Goal: Information Seeking & Learning: Learn about a topic

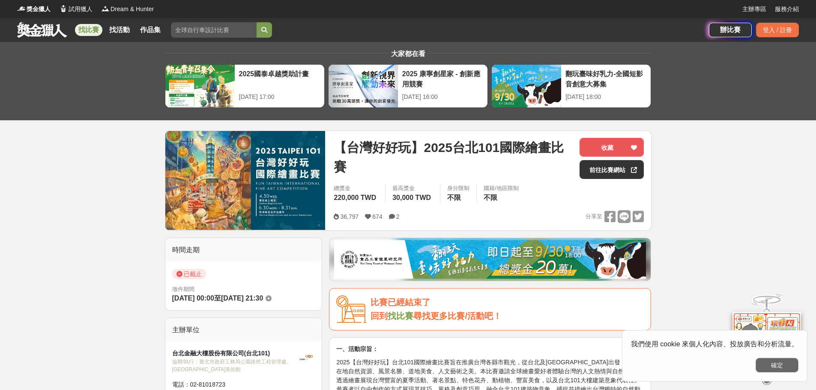
click at [778, 370] on button "確定" at bounding box center [777, 365] width 43 height 15
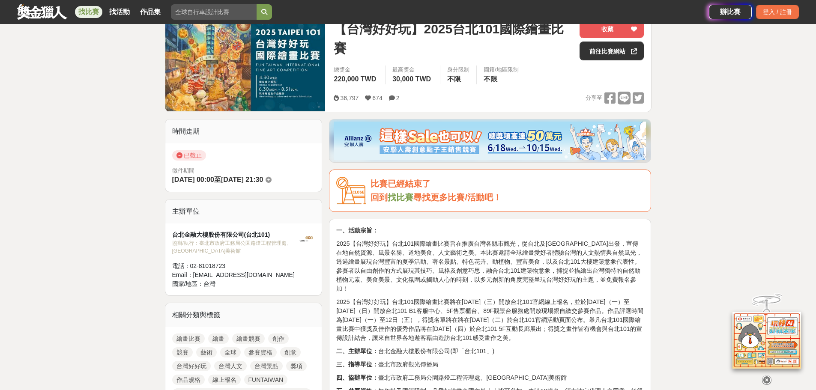
scroll to position [104, 0]
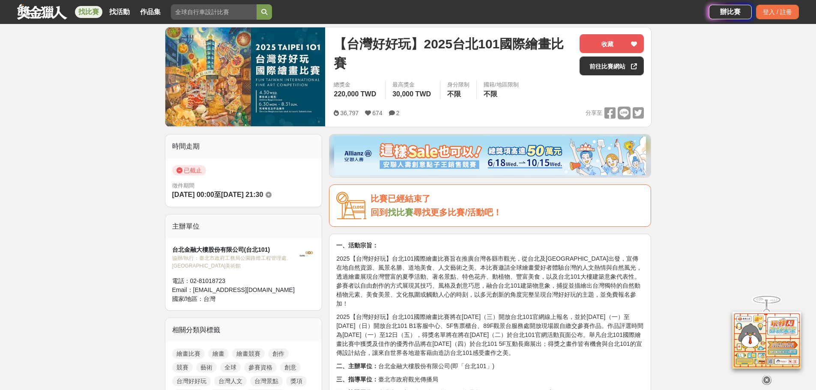
click at [399, 213] on link "找比賽" at bounding box center [401, 212] width 26 height 9
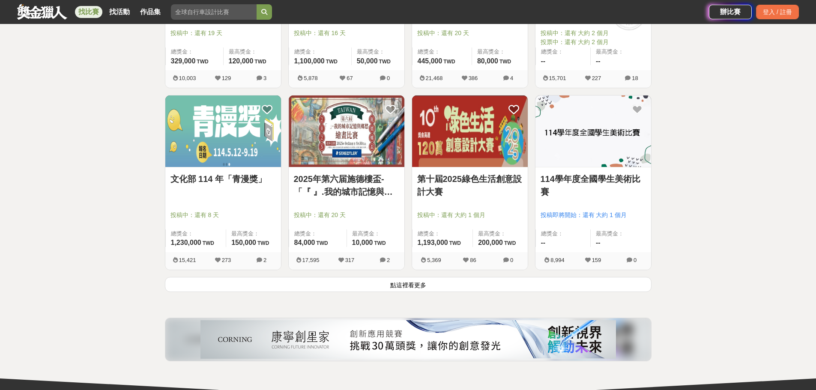
scroll to position [1028, 0]
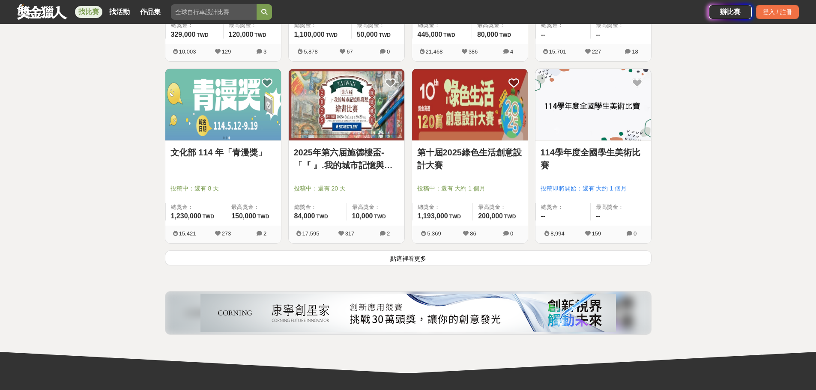
click at [352, 159] on link "2025年第六届施德樓盃-「『 』.我的城市記憶與鄉愁」繪畫比賽" at bounding box center [346, 159] width 105 height 26
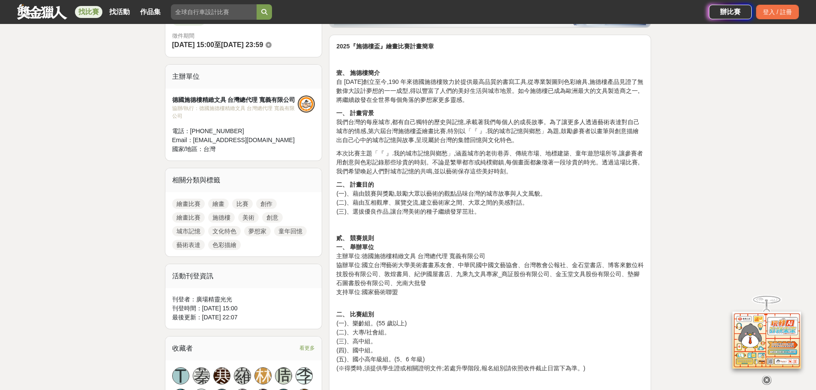
scroll to position [257, 0]
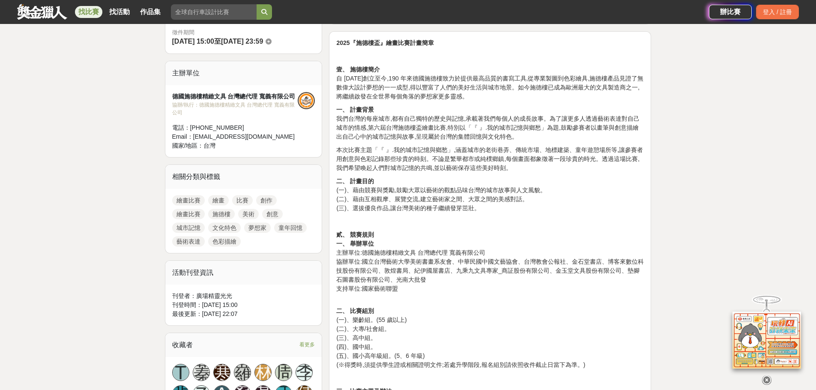
click at [511, 314] on p "二、 比賽組別 (一)、樂齡組。(55 歲以上) (二)、大專/社會組。 (三)、高中組。 (四)、國中組。 (五)、國小高年級組。(5、6 年級) (※得獎…" at bounding box center [490, 334] width 308 height 72
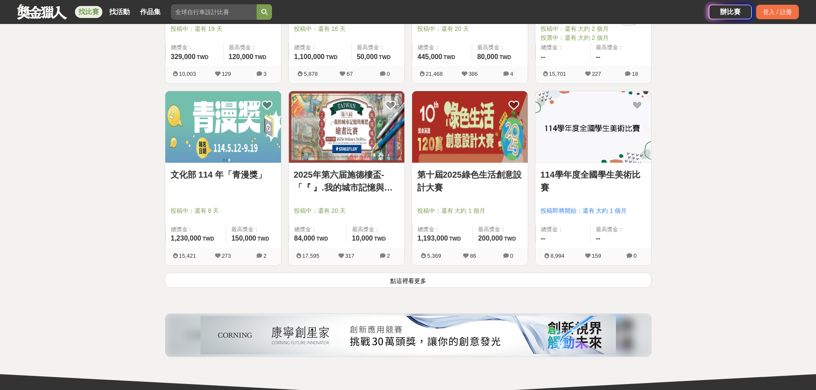
scroll to position [1028, 0]
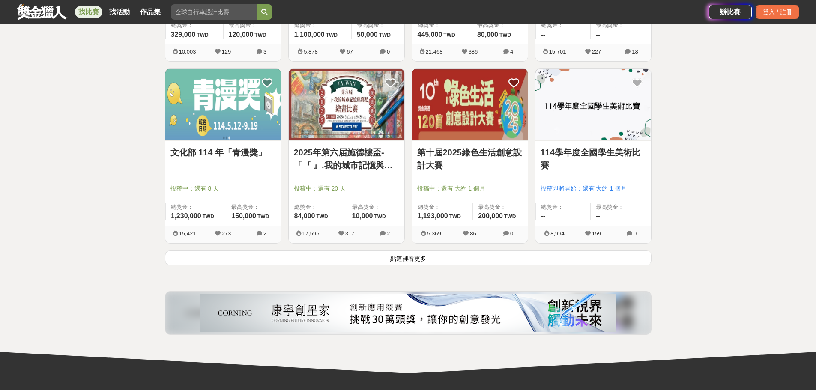
click at [392, 257] on button "點這裡看更多" at bounding box center [408, 258] width 487 height 15
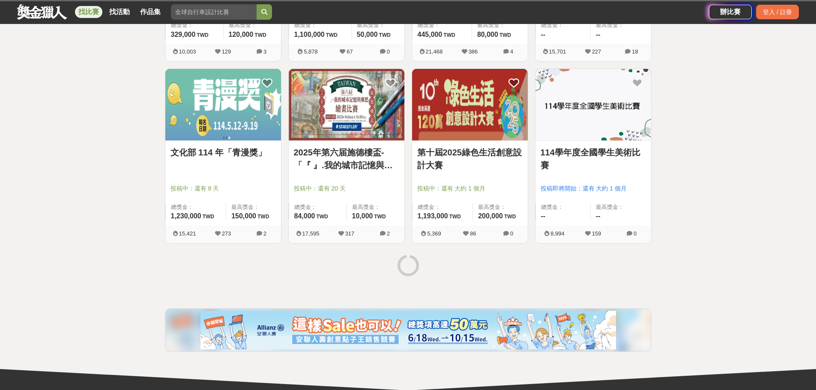
click at [594, 154] on link "114學年度全國學生美術比賽" at bounding box center [593, 159] width 105 height 26
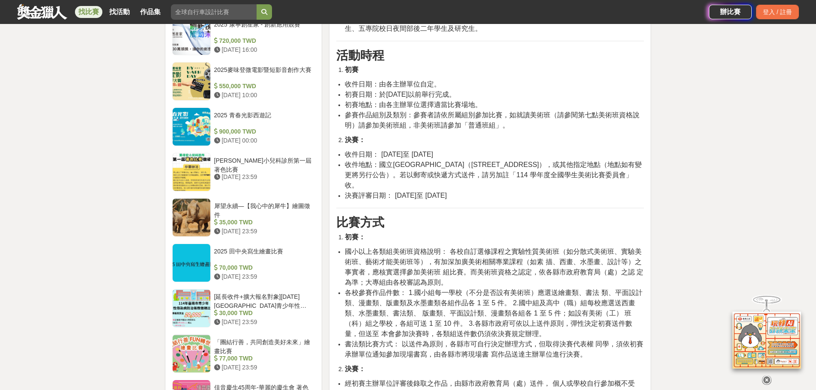
scroll to position [814, 0]
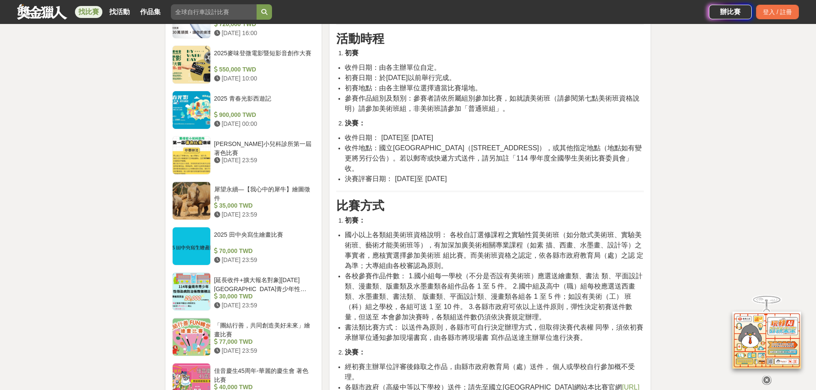
click at [556, 293] on span "各校參賽作品件數： 1.國小組每一學校（不分是否設有美術班）應選送繪畫類、書法 類、平面設計類、漫畫類、版畫類及水墨畫類各組作品各 1 至 5 件。 2.國中…" at bounding box center [493, 296] width 297 height 48
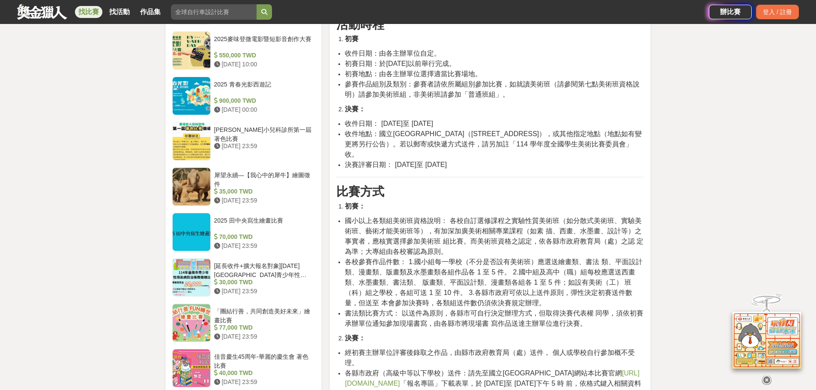
scroll to position [899, 0]
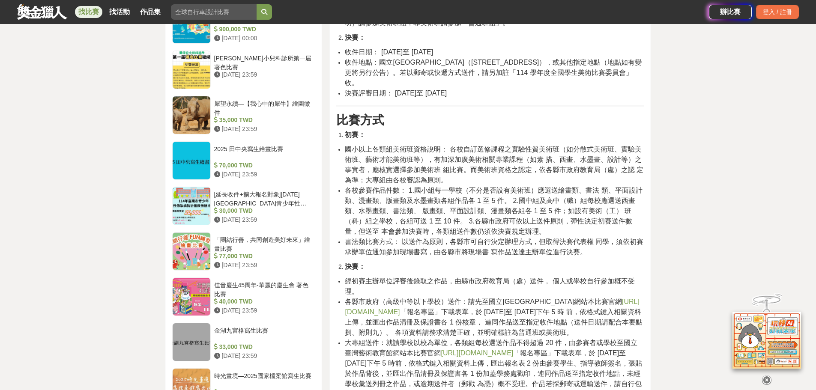
click at [476, 302] on link "https://web.arte.gov.tw/nsac/index_news.aspx" at bounding box center [492, 307] width 294 height 18
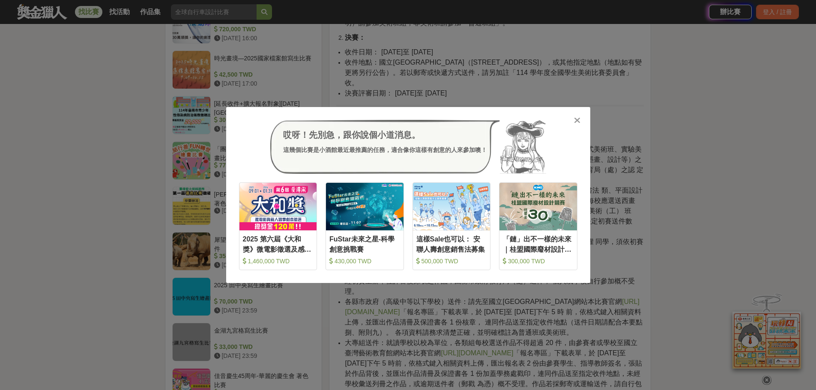
click at [574, 119] on icon at bounding box center [577, 120] width 6 height 9
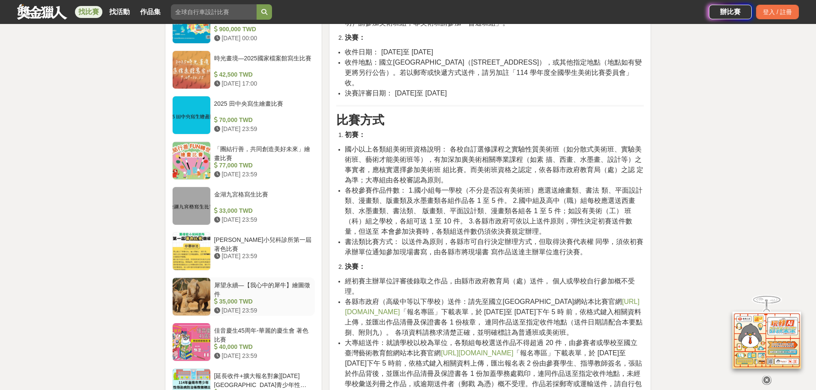
click at [294, 284] on div "犀望永續—【我心中的犀牛】繪圖徵件" at bounding box center [263, 289] width 98 height 16
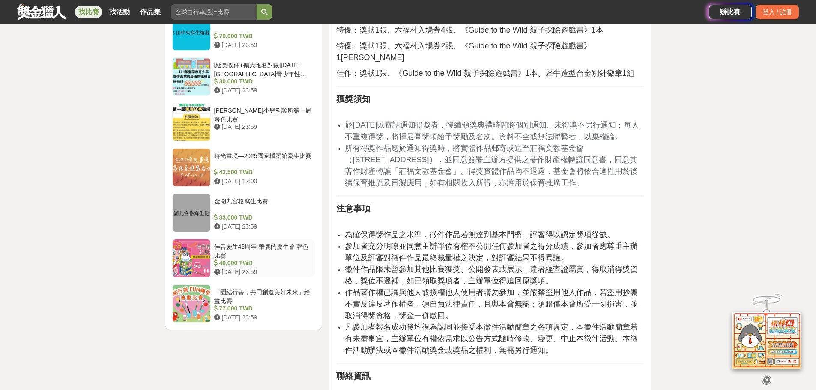
scroll to position [942, 0]
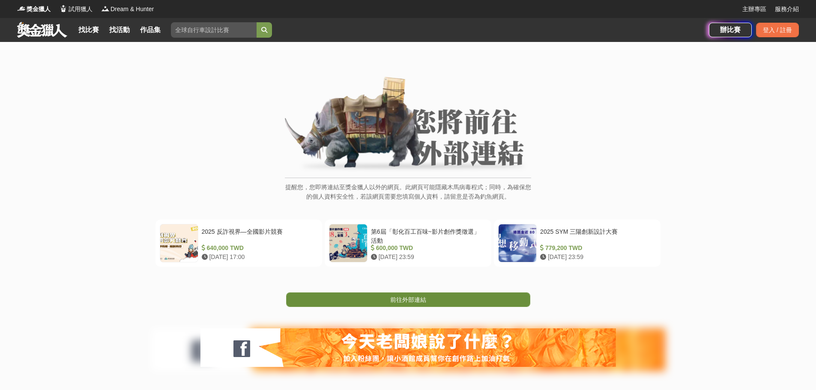
click at [442, 293] on link "前往外部連結" at bounding box center [408, 300] width 244 height 15
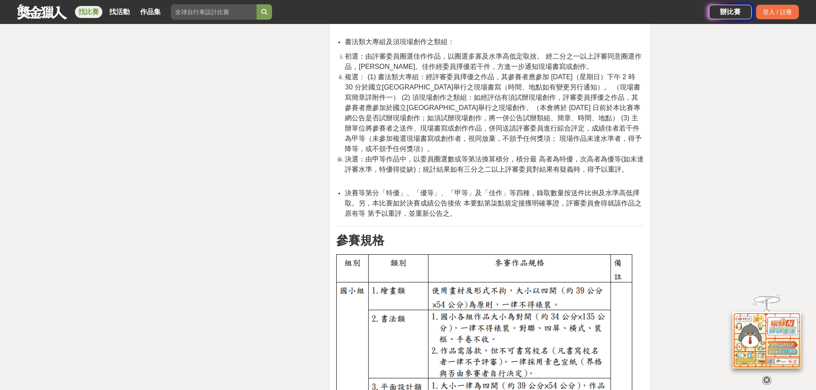
scroll to position [3940, 0]
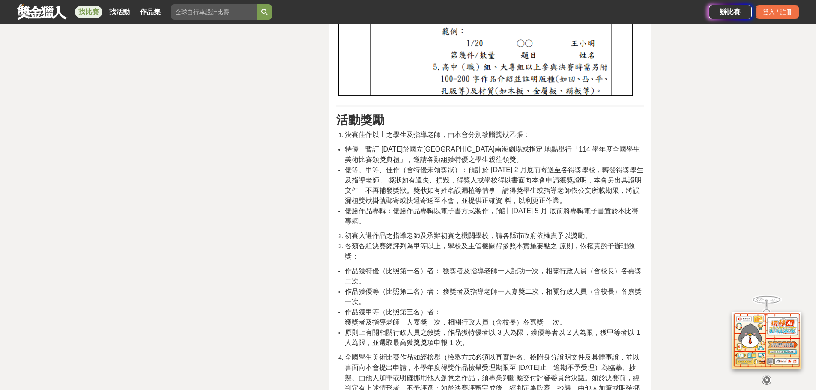
click at [503, 207] on span "優勝作品專輯：優勝作品專輯以電子書方式製作，預計 [DATE] 5 月 底前將專輯電子書置於本比賽專網。" at bounding box center [491, 216] width 293 height 18
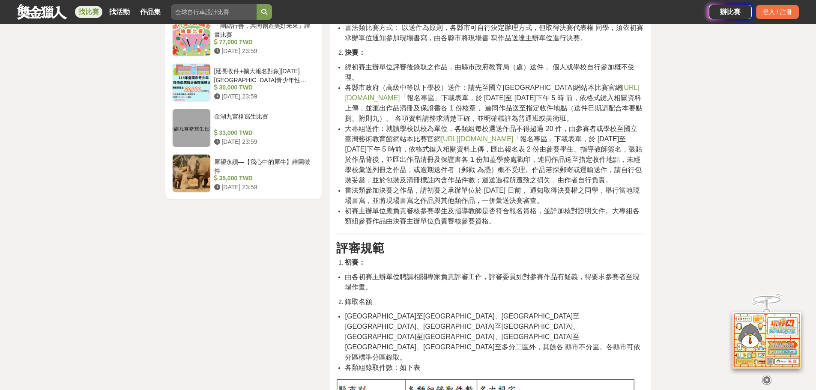
scroll to position [942, 0]
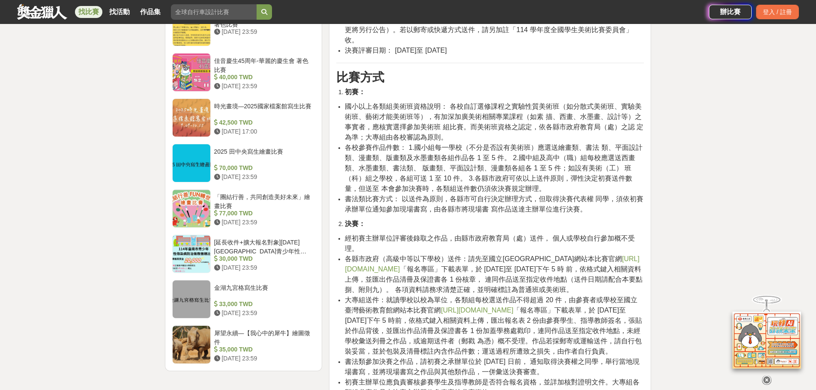
click at [483, 311] on link "[URL][DOMAIN_NAME]" at bounding box center [477, 310] width 72 height 7
click at [125, 12] on link "找活動" at bounding box center [119, 12] width 27 height 12
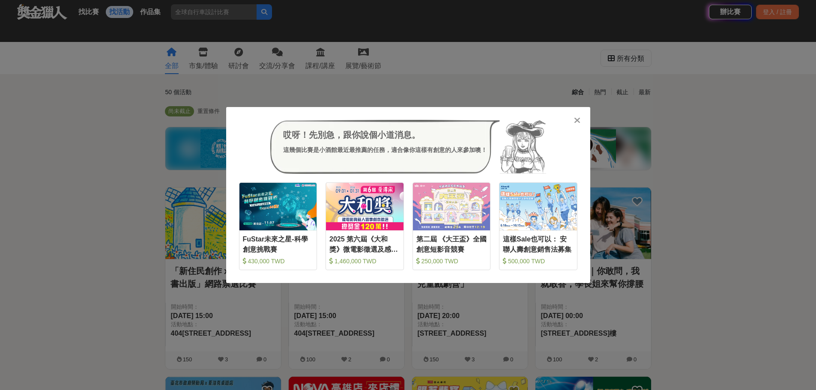
click at [73, 271] on div "哎呀！先別急，跟你說個小道消息。 這幾個比賽是小酒館最近最推薦的任務，適合像你這樣有創意的人來參加噢！ 收藏 FuStar未來之星-科學創意挑戰賽 430,0…" at bounding box center [408, 195] width 816 height 390
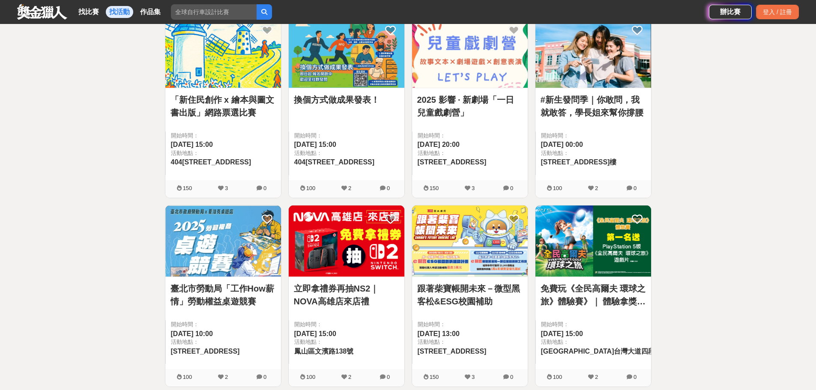
scroll to position [471, 0]
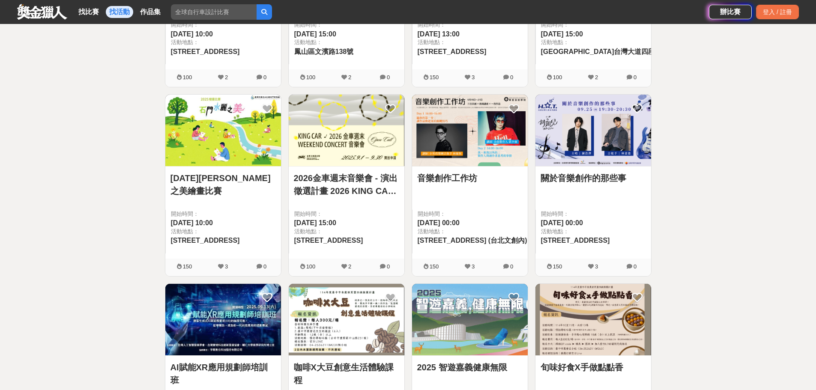
click at [192, 184] on link "[DATE][PERSON_NAME]之美繪畫比賽" at bounding box center [222, 185] width 105 height 26
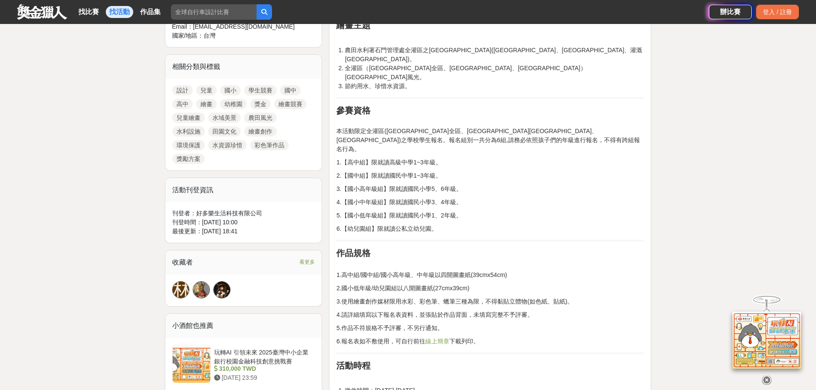
scroll to position [385, 0]
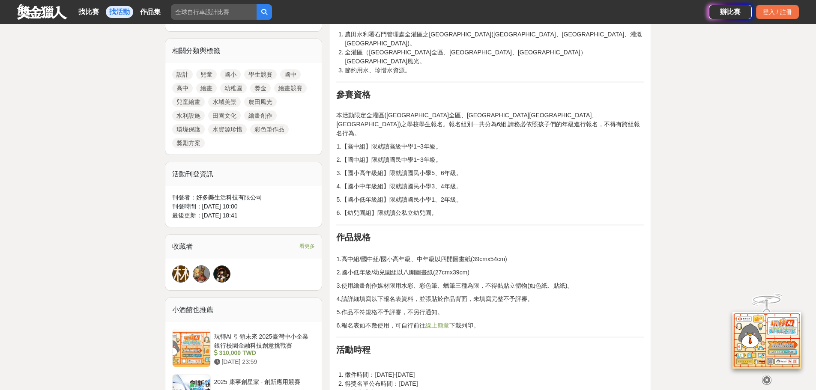
click at [448, 322] on link "線上簡章" at bounding box center [437, 325] width 24 height 7
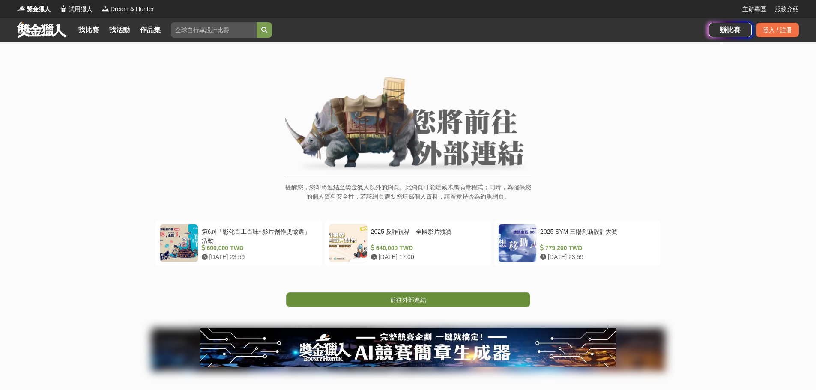
click at [432, 300] on link "前往外部連結" at bounding box center [408, 300] width 244 height 15
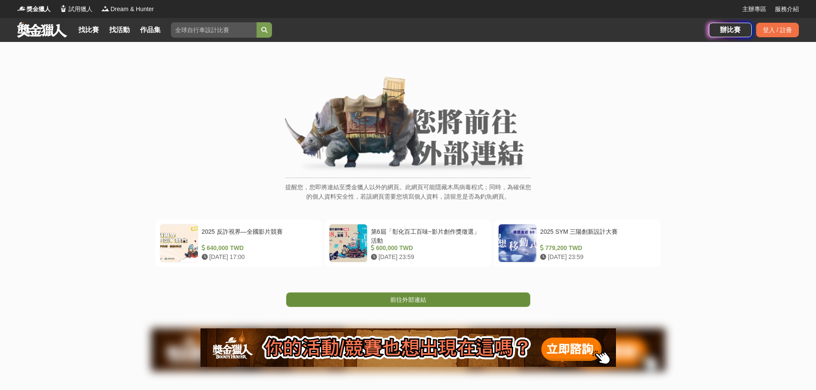
click at [427, 301] on link "前往外部連結" at bounding box center [408, 300] width 244 height 15
